Goal: Use online tool/utility: Utilize a website feature to perform a specific function

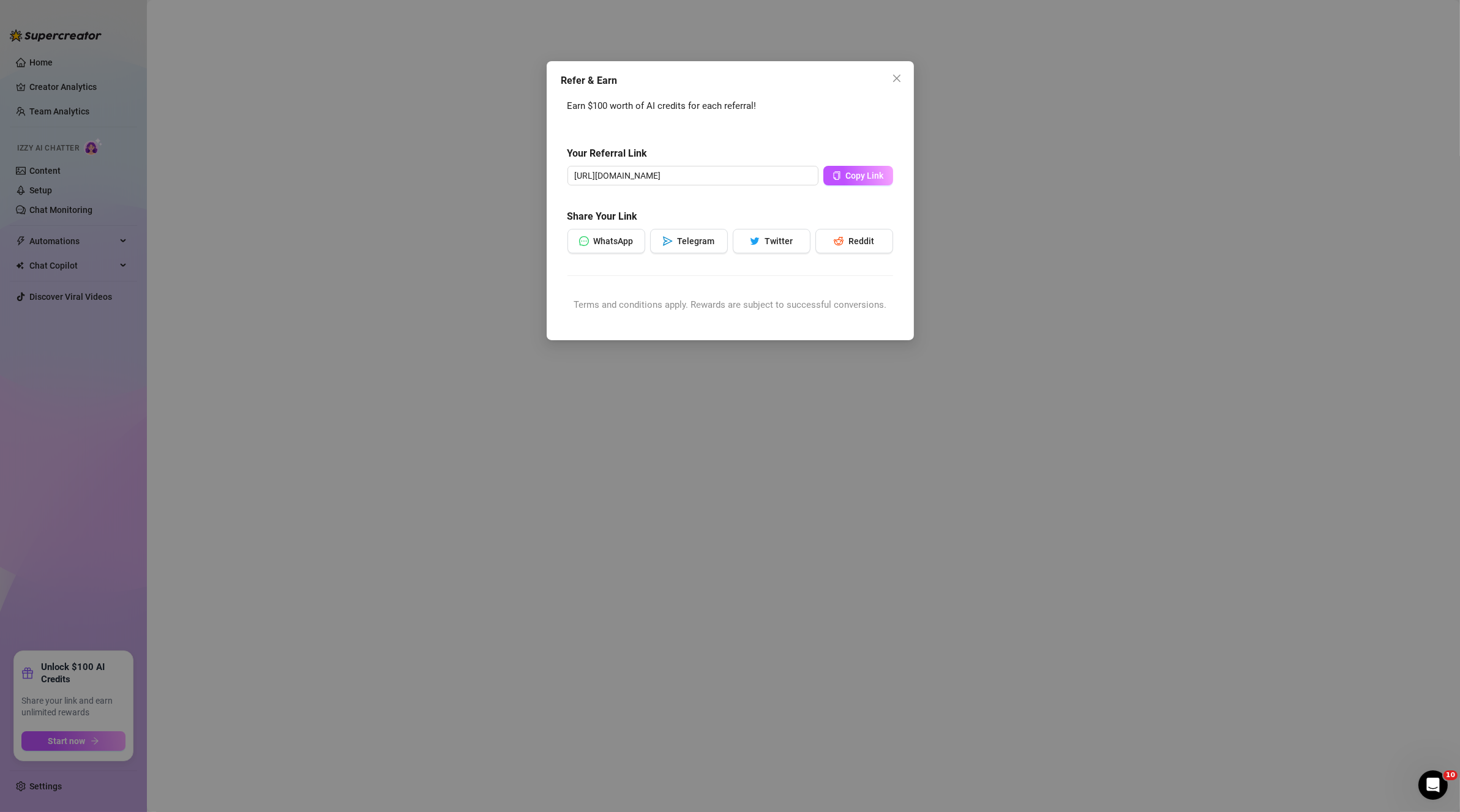
click at [848, 406] on div "Refer & Earn Earn $100 worth of AI credits for each referral! Your Referral Lin…" at bounding box center [730, 406] width 1460 height 812
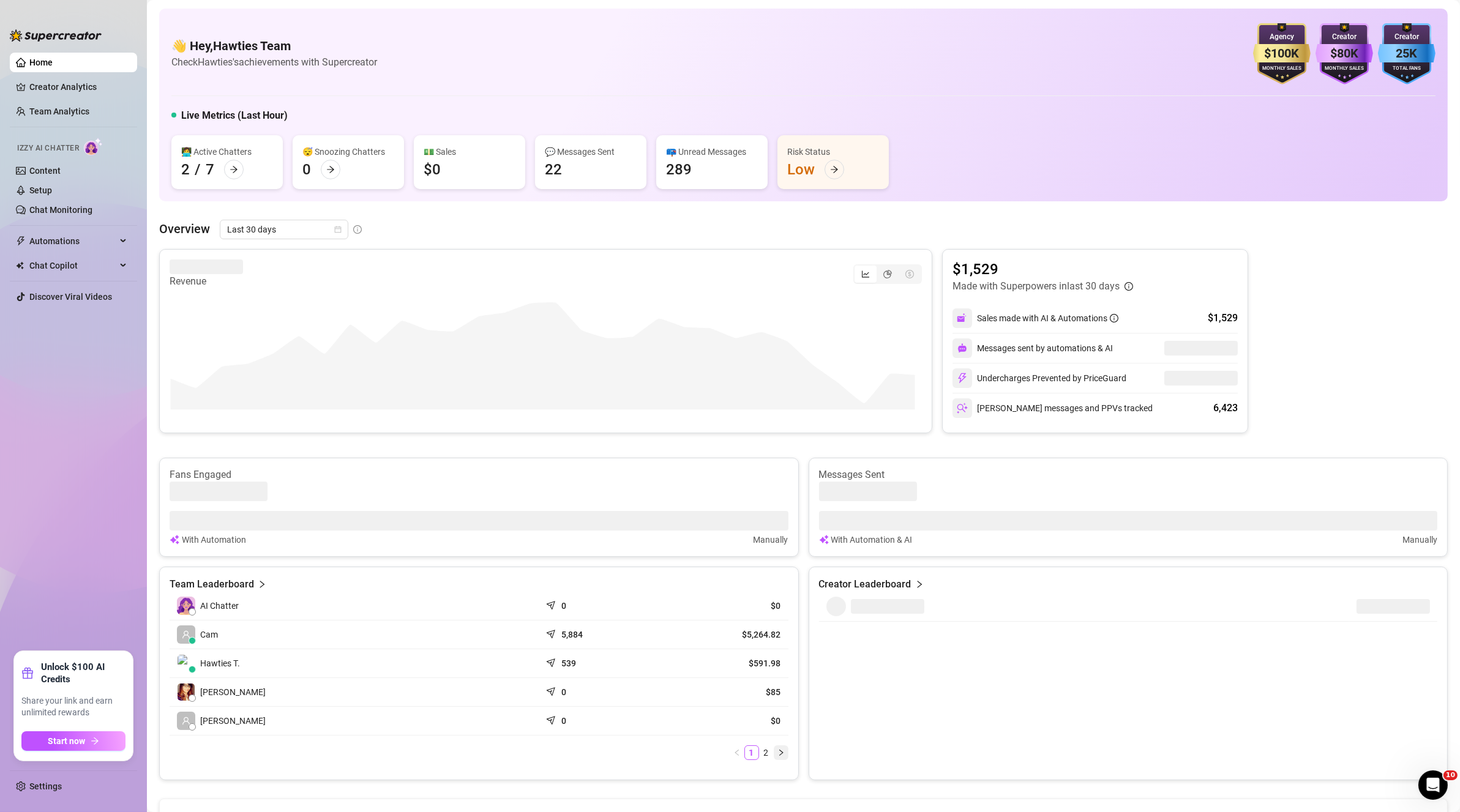
click at [778, 749] on icon "right" at bounding box center [782, 753] width 7 height 7
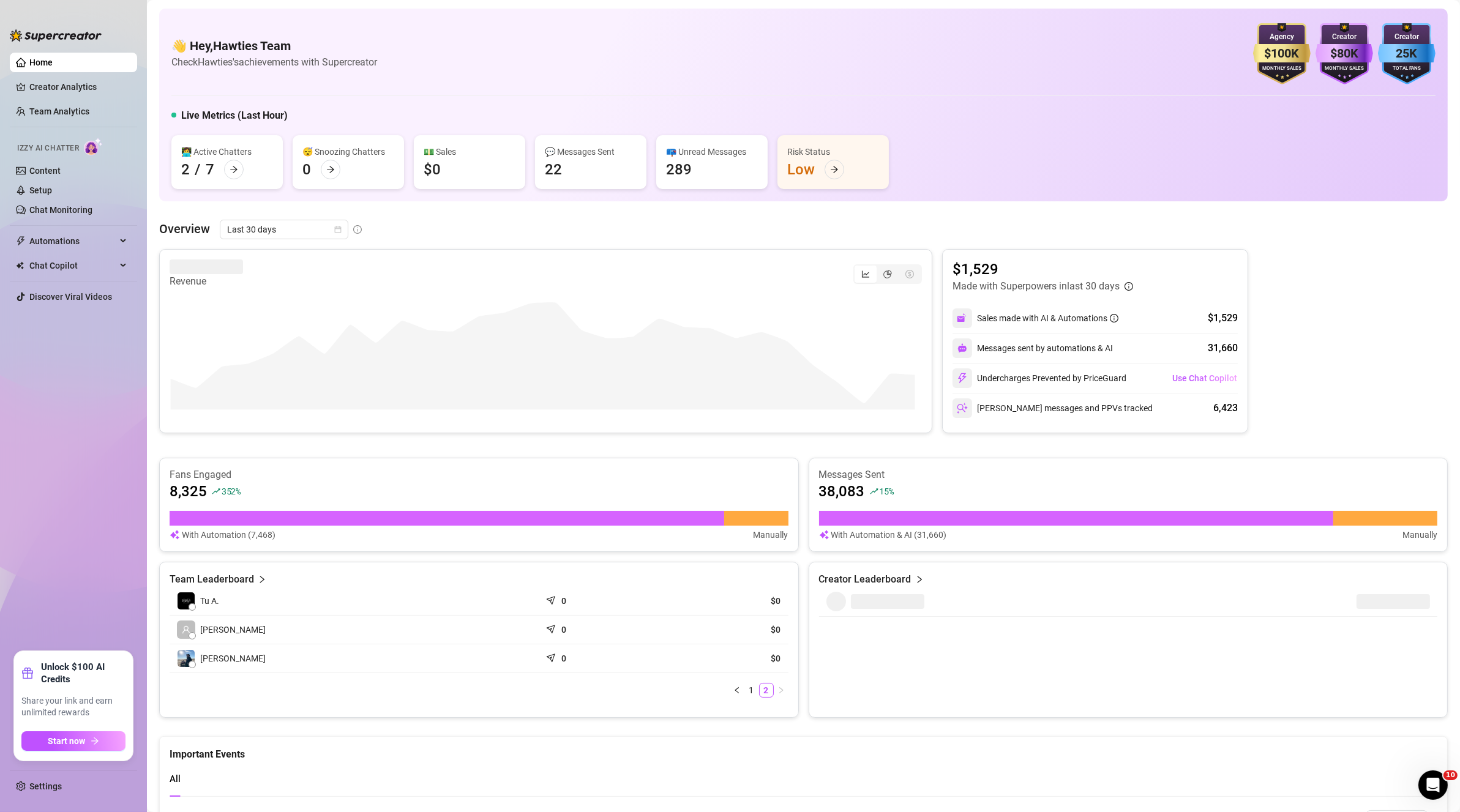
drag, startPoint x: 1125, startPoint y: 313, endPoint x: 1187, endPoint y: 311, distance: 62.0
click at [1187, 311] on div "Sales made with AI & Automations $1,529" at bounding box center [1094, 318] width 285 height 30
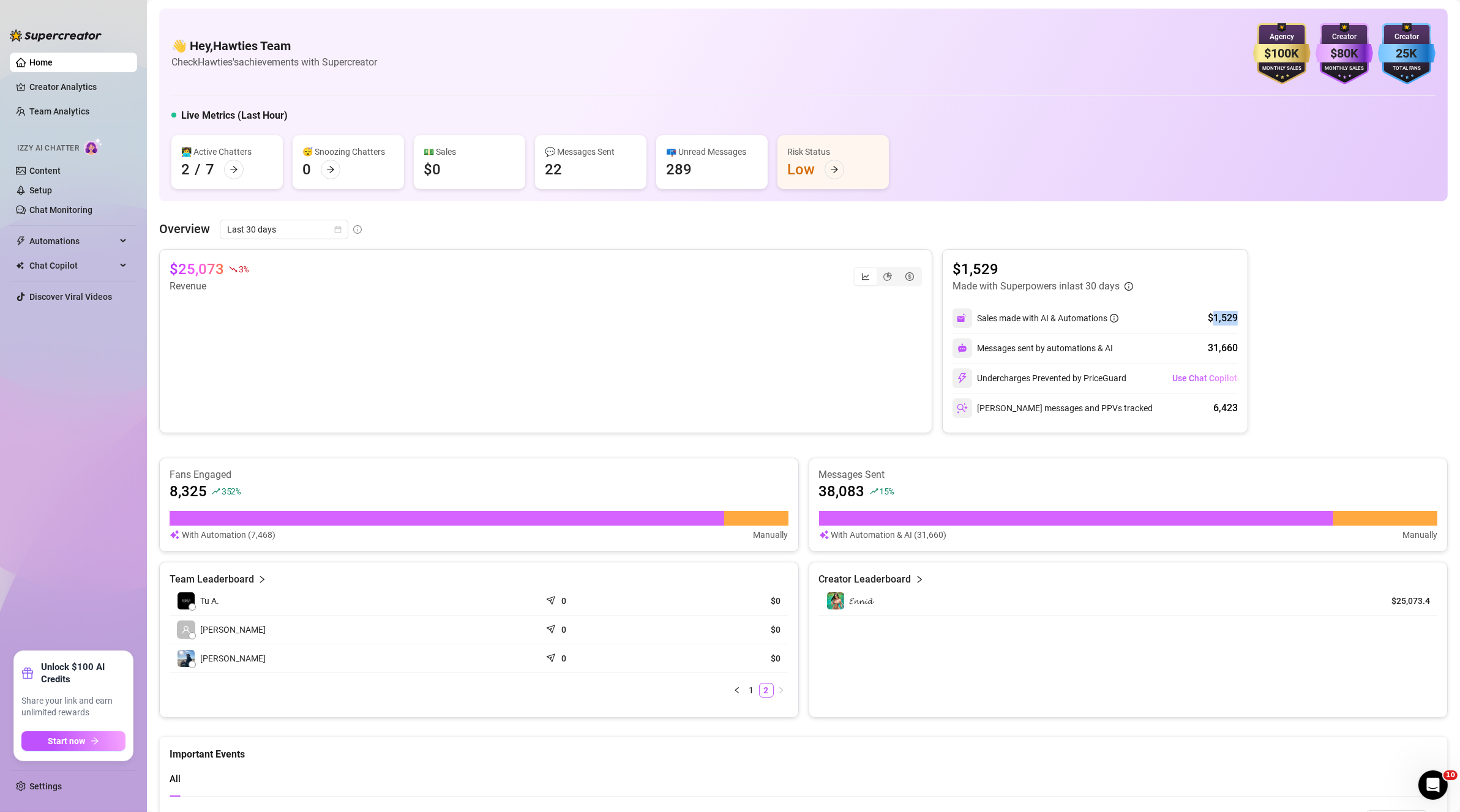
drag, startPoint x: 1206, startPoint y: 310, endPoint x: 1233, endPoint y: 304, distance: 27.7
click at [1233, 304] on div "$1,529 Made with Superpowers in last 30 days Sales made with AI & Automations $…" at bounding box center [1095, 341] width 306 height 185
click at [1231, 274] on div "$1,529 Made with Superpowers in last 30 days" at bounding box center [1094, 277] width 285 height 34
click at [1191, 375] on span "Use Chat Copilot" at bounding box center [1205, 378] width 65 height 10
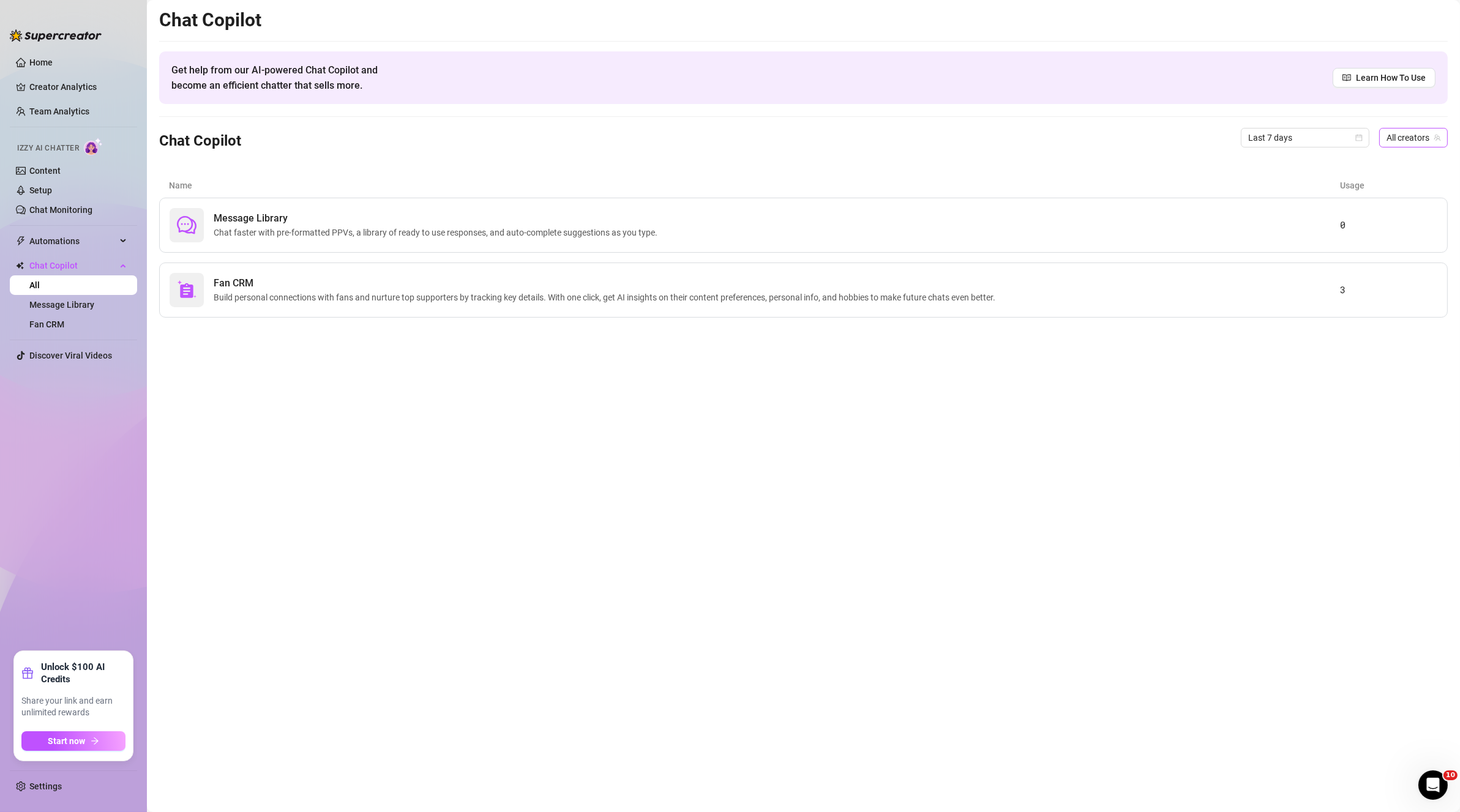
click at [1413, 128] on span "All creators" at bounding box center [1414, 137] width 54 height 19
click at [1394, 174] on div "𝓔𝓷𝓷𝓲𝓭 ( [GEOGRAPHIC_DATA] )" at bounding box center [1390, 182] width 97 height 15
click at [1287, 235] on div "Message Library Chat faster with pre-formatted PPVs, a library of ready to use …" at bounding box center [755, 225] width 1170 height 34
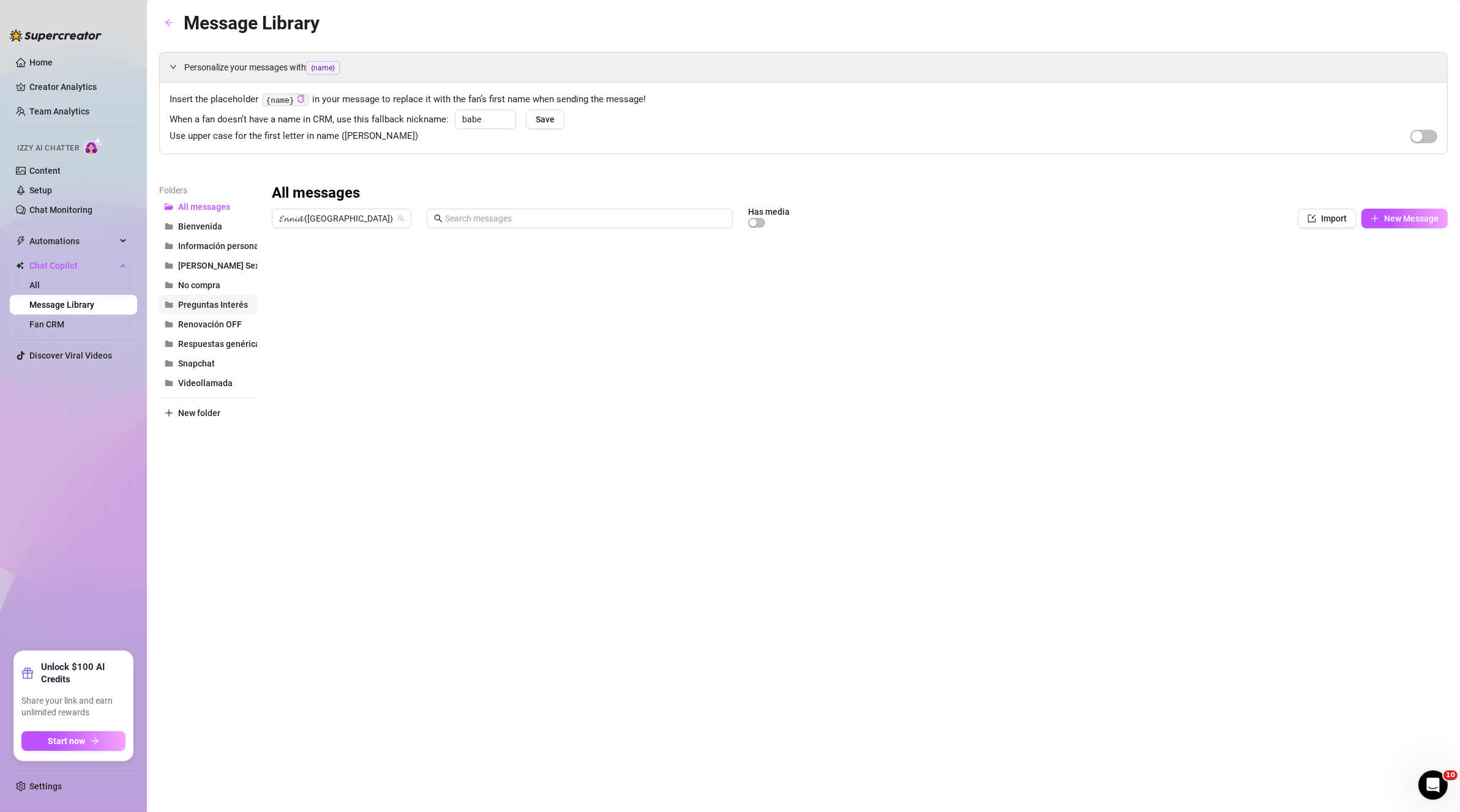
click at [205, 296] on button "Preguntas Interés" at bounding box center [208, 304] width 98 height 19
click at [233, 276] on button "No compra" at bounding box center [208, 285] width 98 height 19
click at [224, 261] on span "[PERSON_NAME] Sexting" at bounding box center [226, 265] width 97 height 10
click at [218, 241] on span "Información personal" at bounding box center [220, 246] width 84 height 10
click at [222, 317] on button "Renovación OFF" at bounding box center [208, 324] width 98 height 19
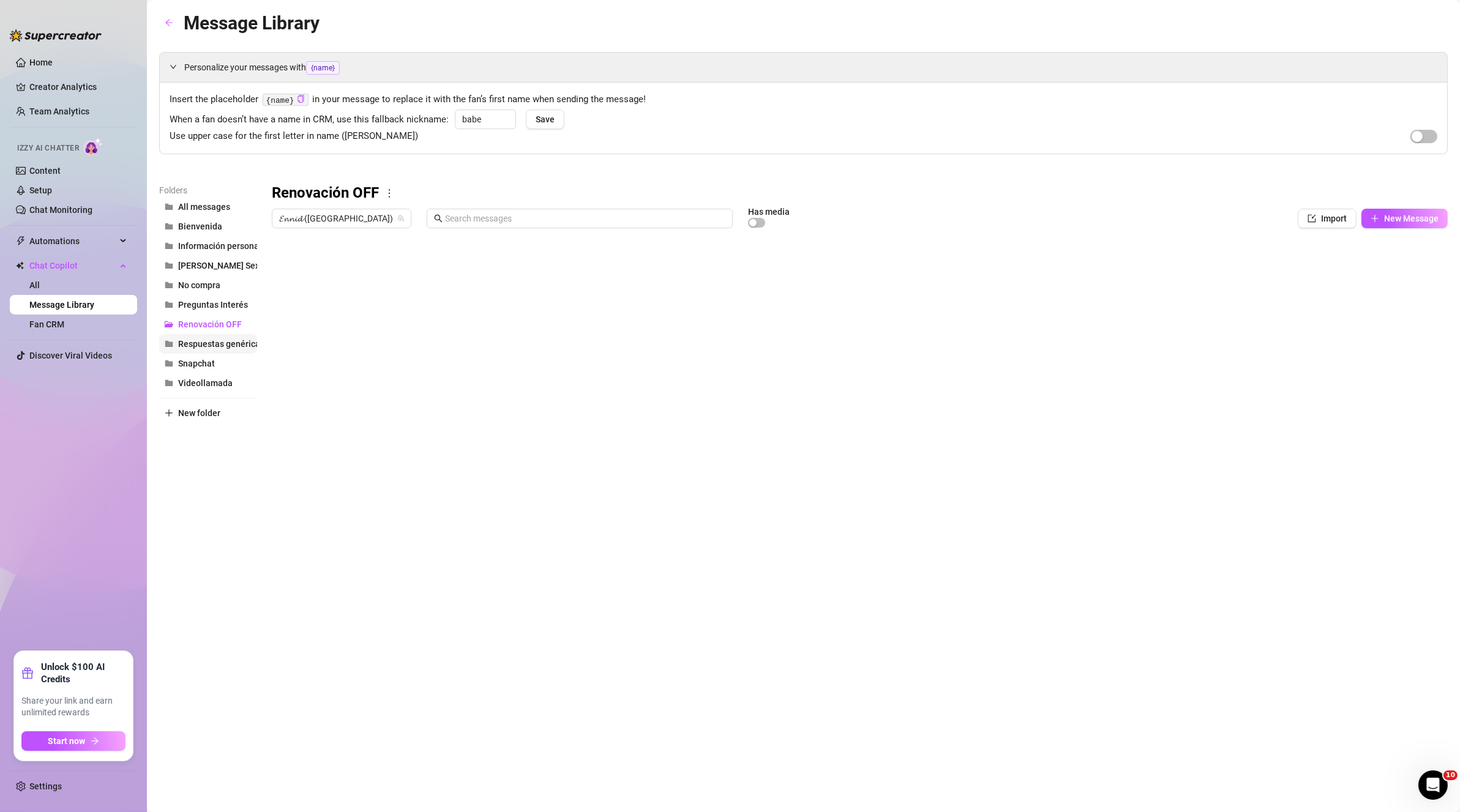
click at [213, 341] on span "Respuestas genéricas" at bounding box center [221, 343] width 86 height 10
click at [207, 360] on span "Snapchat" at bounding box center [197, 363] width 37 height 10
click at [208, 385] on span "Videollamada" at bounding box center [205, 383] width 55 height 10
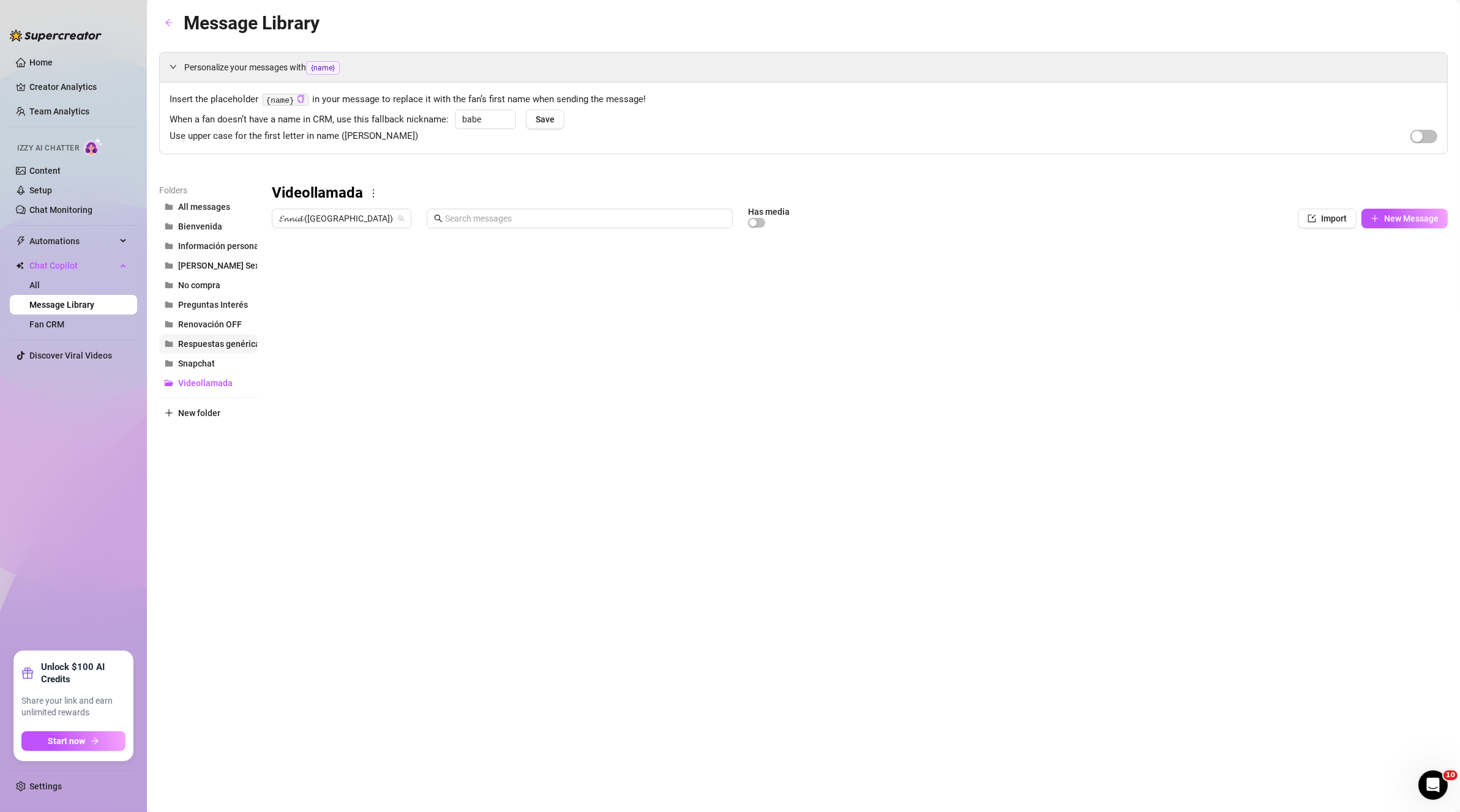
click at [193, 342] on span "Respuestas genéricas" at bounding box center [221, 343] width 86 height 10
click at [226, 321] on span "Renovación OFF" at bounding box center [210, 324] width 64 height 10
click at [215, 303] on span "Preguntas Interés" at bounding box center [213, 304] width 70 height 10
drag, startPoint x: 160, startPoint y: 20, endPoint x: 331, endPoint y: 157, distance: 219.1
click at [329, 147] on div "Message Library Personalize your messages with {name} Insert the placeholder {n…" at bounding box center [803, 392] width 1288 height 767
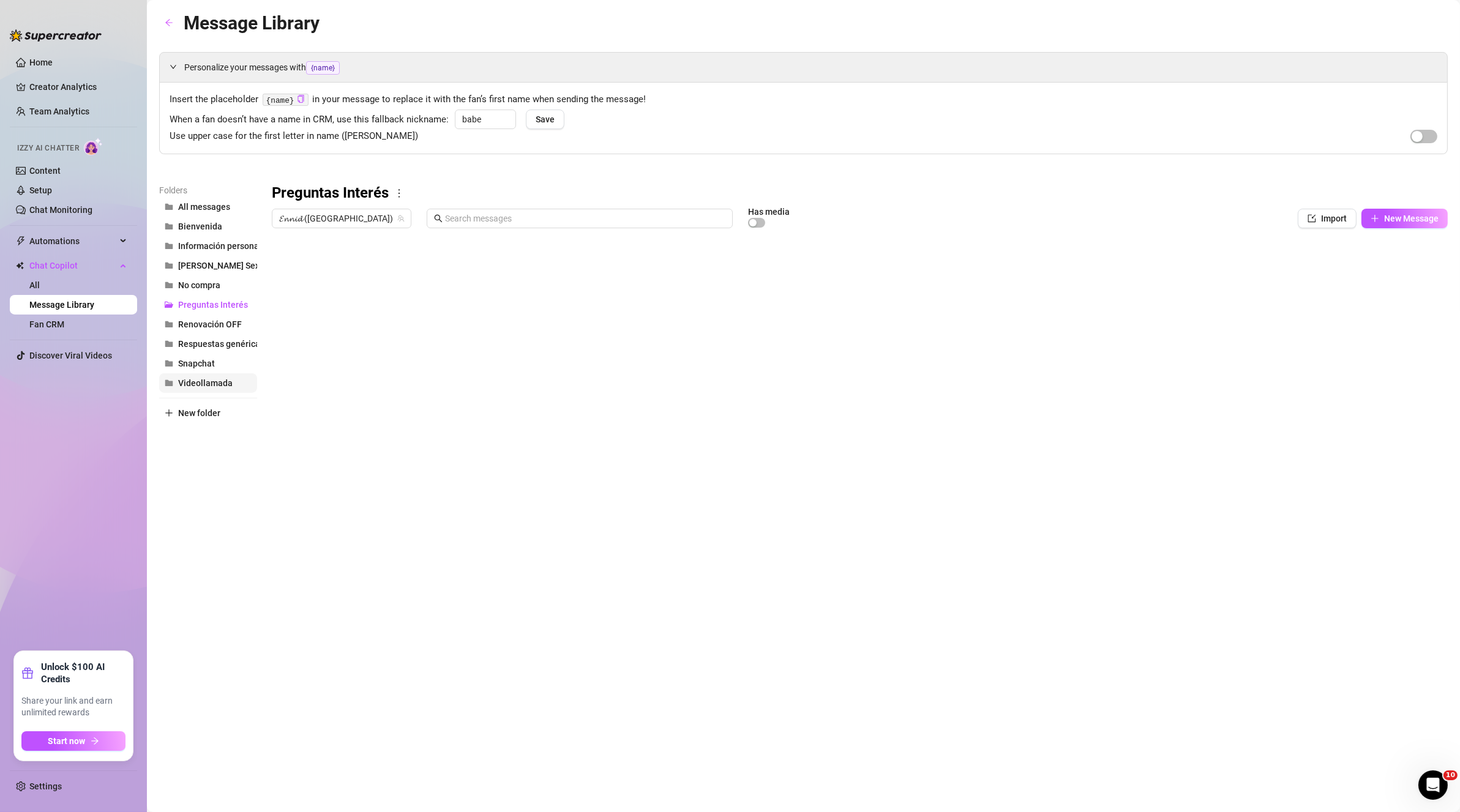
click at [218, 389] on button "Videollamada" at bounding box center [208, 382] width 98 height 19
click at [218, 354] on button "Snapchat" at bounding box center [208, 363] width 98 height 19
click at [203, 345] on span "Respuestas genéricas" at bounding box center [221, 343] width 86 height 10
click at [229, 324] on span "Renovación OFF" at bounding box center [210, 324] width 64 height 10
click at [206, 386] on span "Videollamada" at bounding box center [205, 383] width 55 height 10
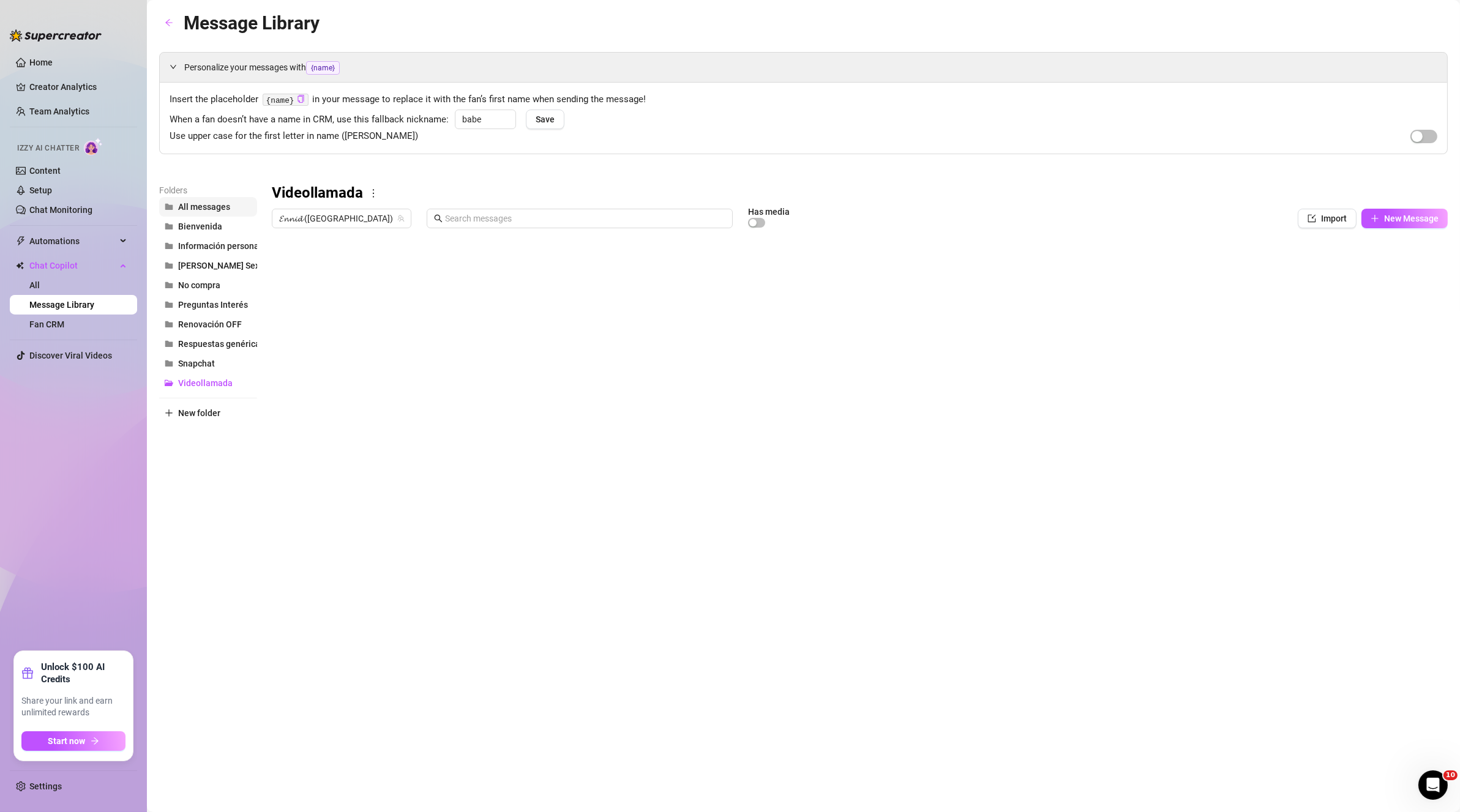
click at [213, 202] on span "All messages" at bounding box center [204, 207] width 52 height 10
click at [168, 20] on icon "arrow-left" at bounding box center [168, 22] width 8 height 8
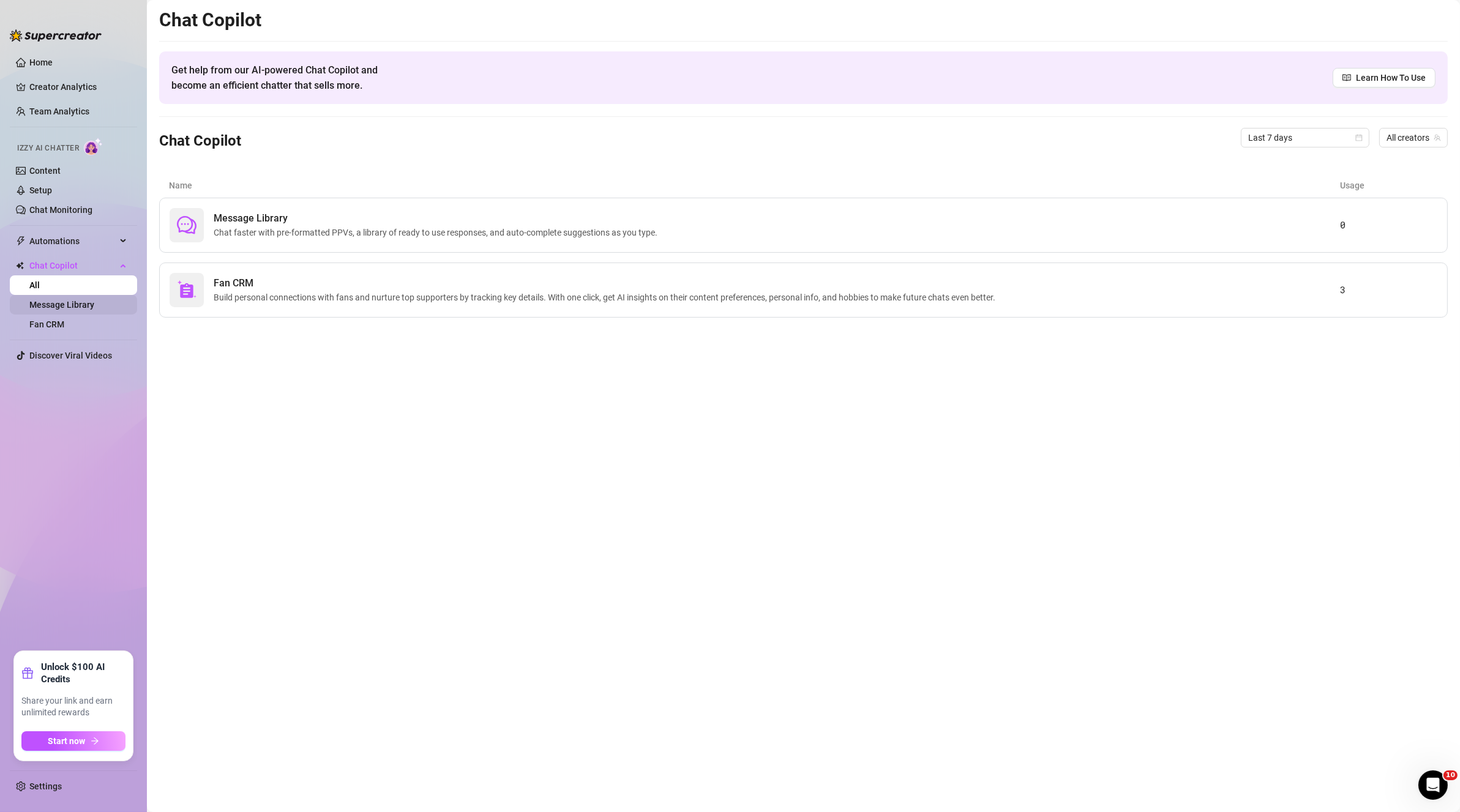
click at [66, 300] on link "Message Library" at bounding box center [62, 304] width 65 height 10
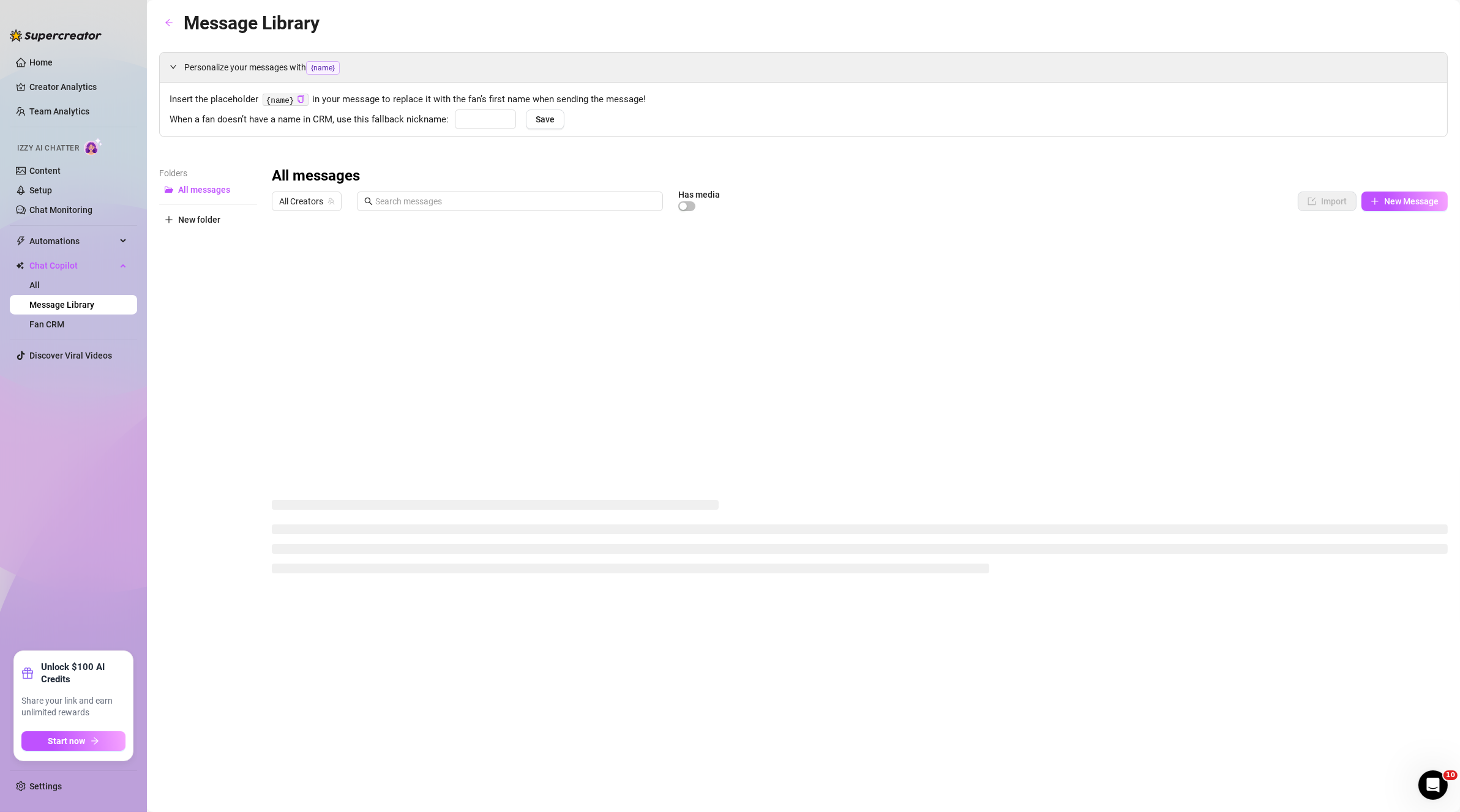
type input "babe"
click at [169, 17] on button "button" at bounding box center [168, 23] width 19 height 19
